Goal: Task Accomplishment & Management: Use online tool/utility

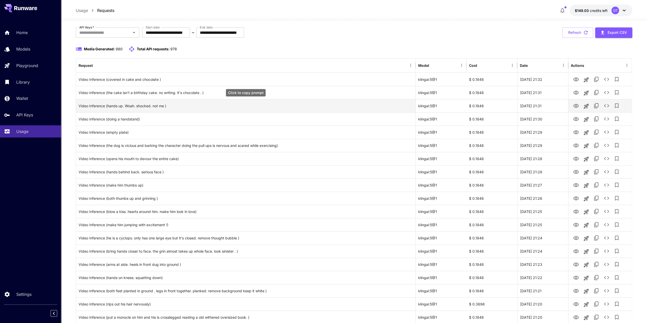
scroll to position [25, 0]
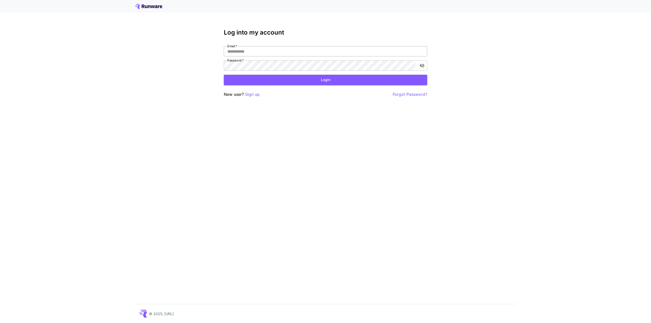
click at [258, 51] on input "Email   *" at bounding box center [325, 51] width 203 height 10
type input "**********"
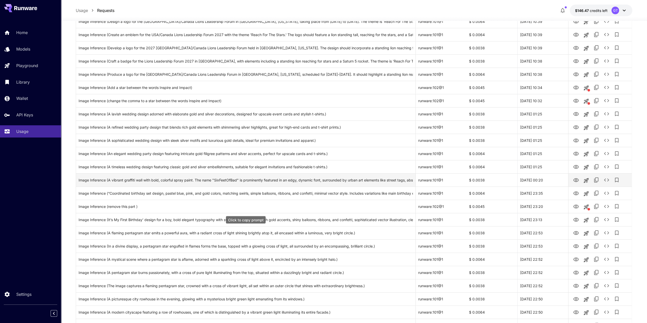
scroll to position [127, 0]
